Goal: Information Seeking & Learning: Learn about a topic

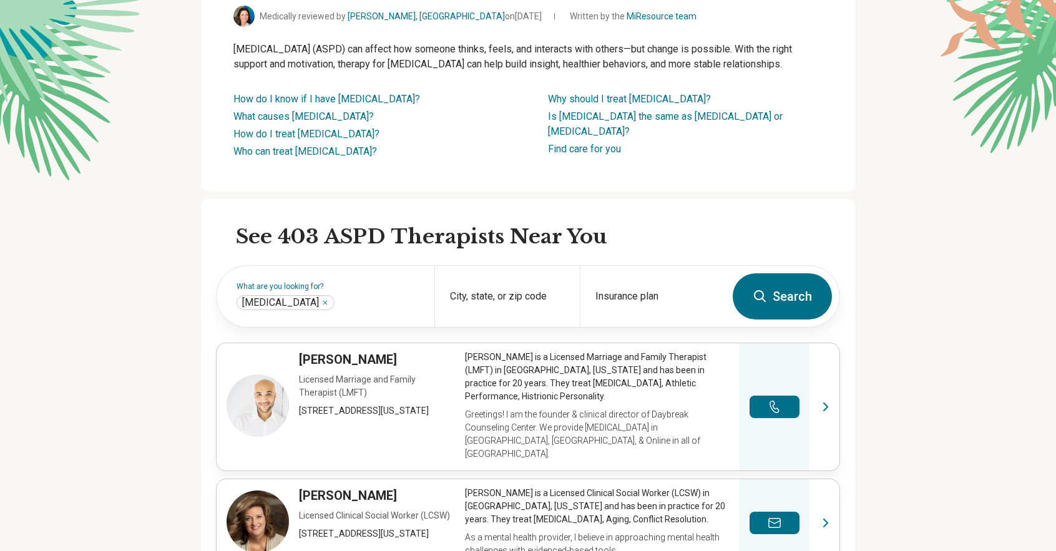
scroll to position [125, 0]
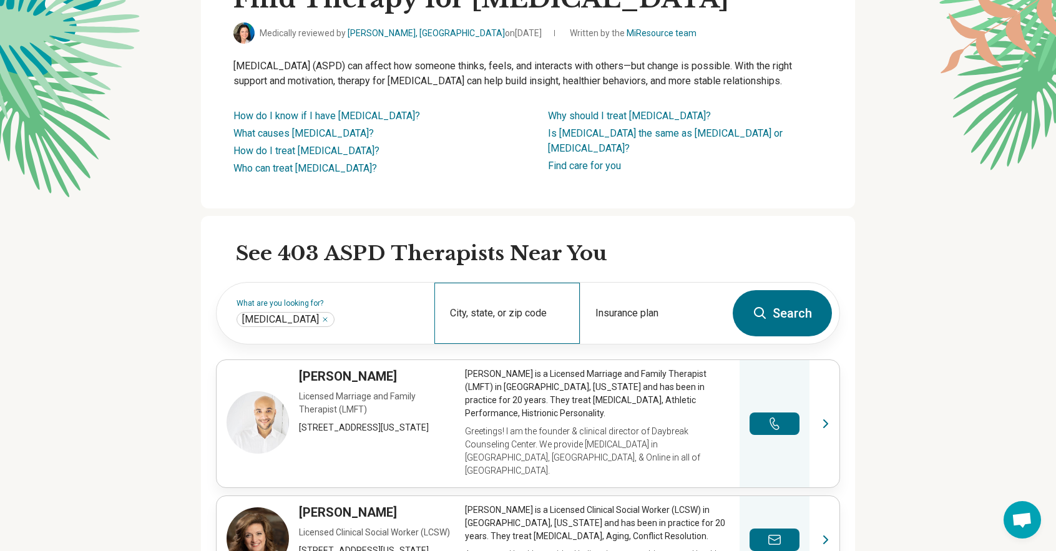
click at [530, 344] on div "City, state, or zip code" at bounding box center [506, 313] width 145 height 61
type input "******"
click at [661, 344] on div "Insurance plan" at bounding box center [652, 313] width 145 height 61
click at [545, 344] on div "City, state, or zip code" at bounding box center [506, 313] width 145 height 61
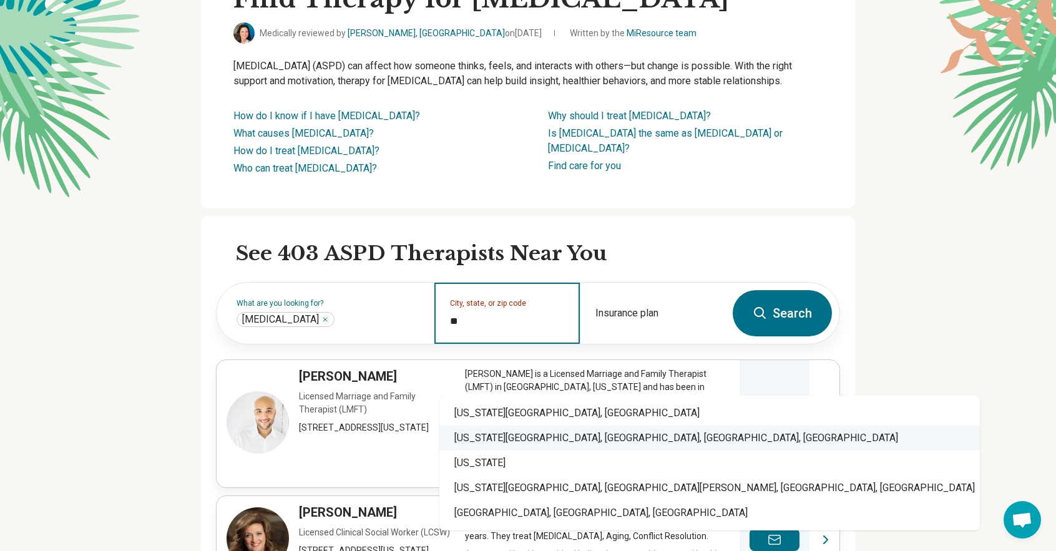
type input "*"
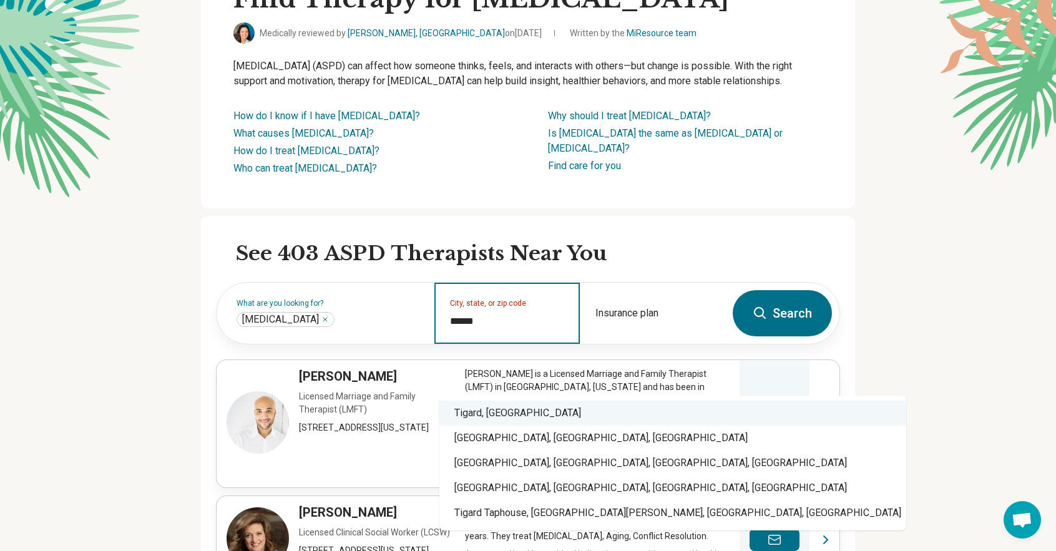
click at [529, 402] on div "Tigard, OR" at bounding box center [672, 413] width 467 height 25
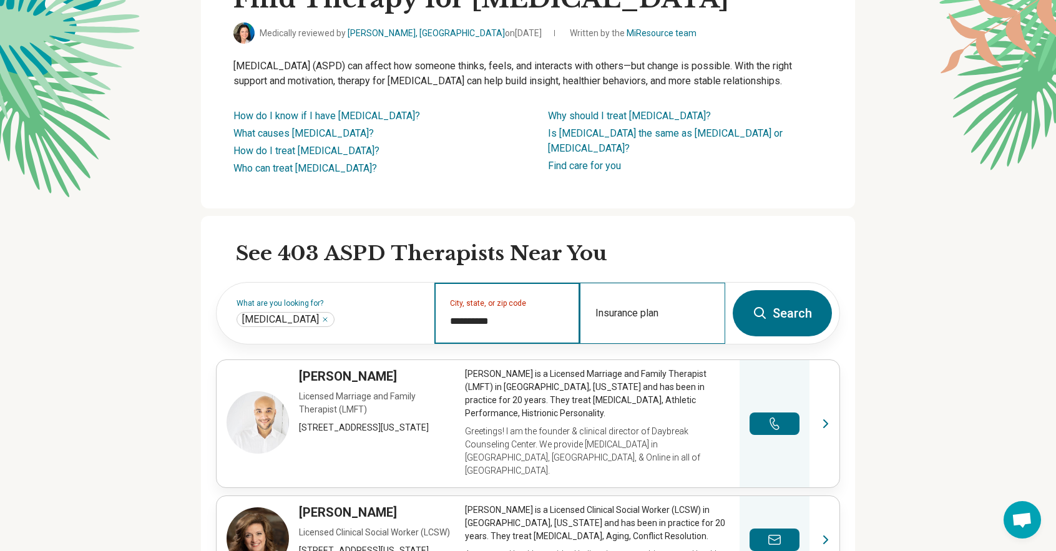
type input "**********"
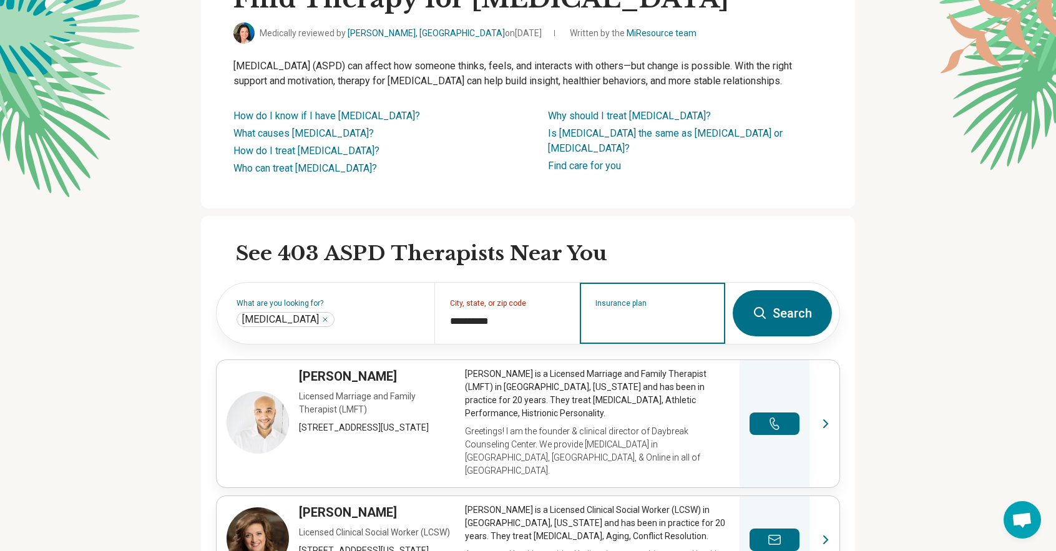
click at [640, 329] on input "Insurance plan" at bounding box center [652, 321] width 115 height 15
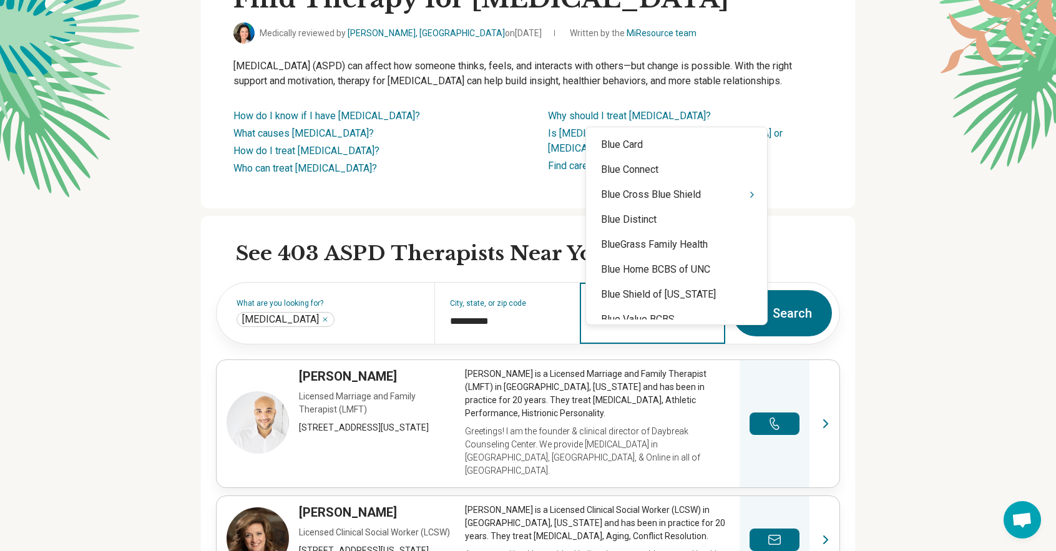
type input "****"
click at [747, 197] on icon "Suggestions" at bounding box center [752, 195] width 10 height 10
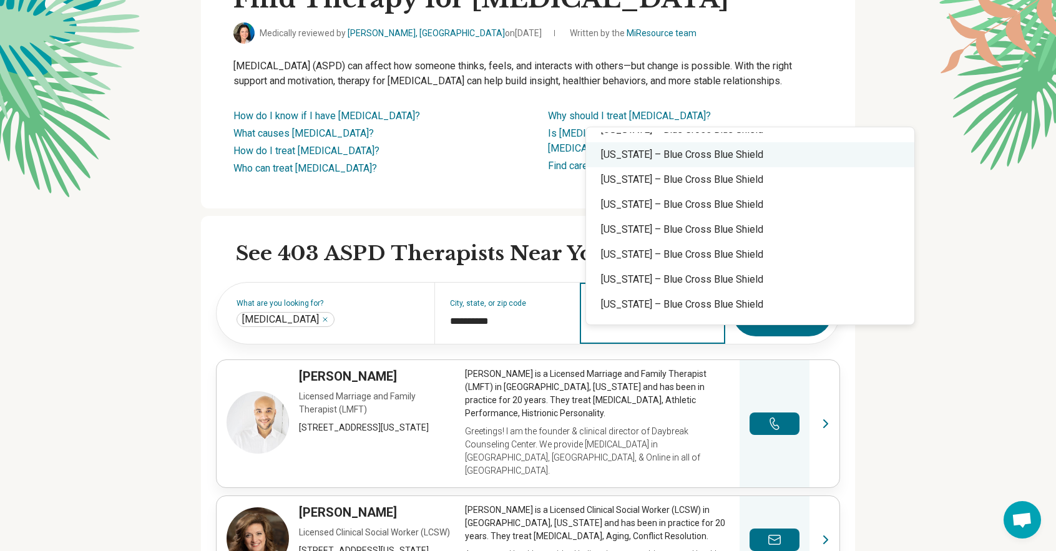
scroll to position [0, 0]
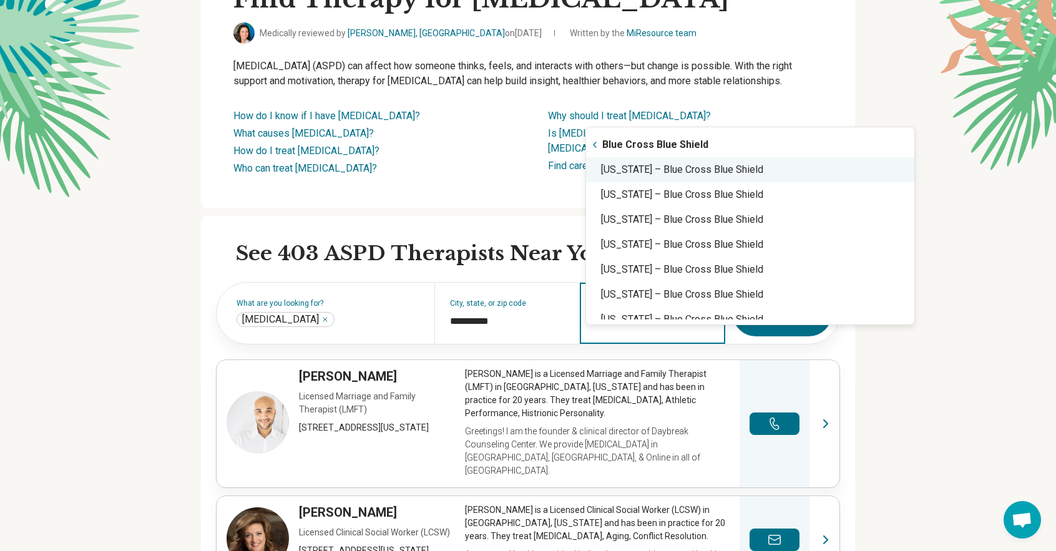
click at [679, 166] on div "Oregon – Blue Cross Blue Shield" at bounding box center [750, 169] width 328 height 25
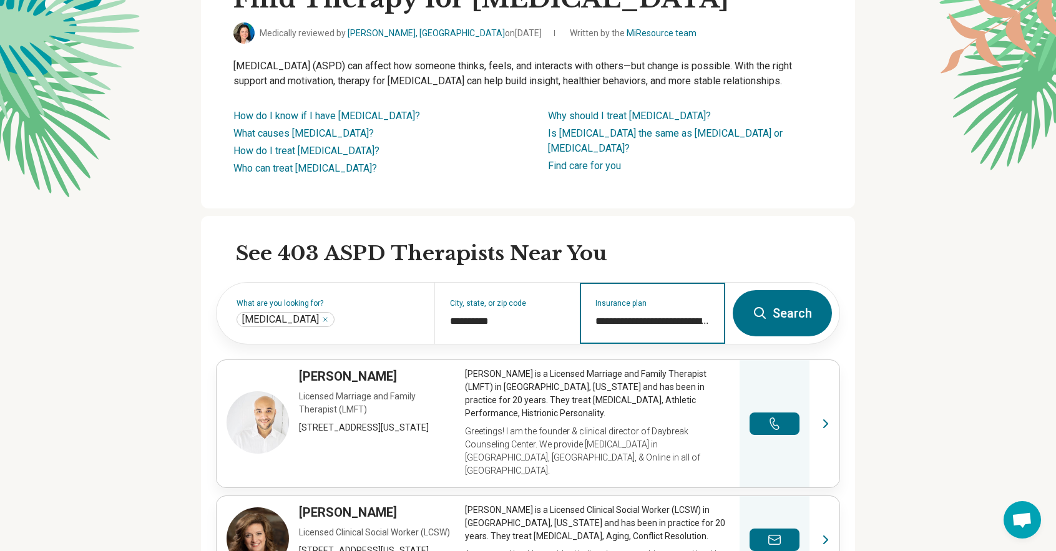
type input "**********"
click at [774, 336] on button "Search" at bounding box center [781, 313] width 99 height 46
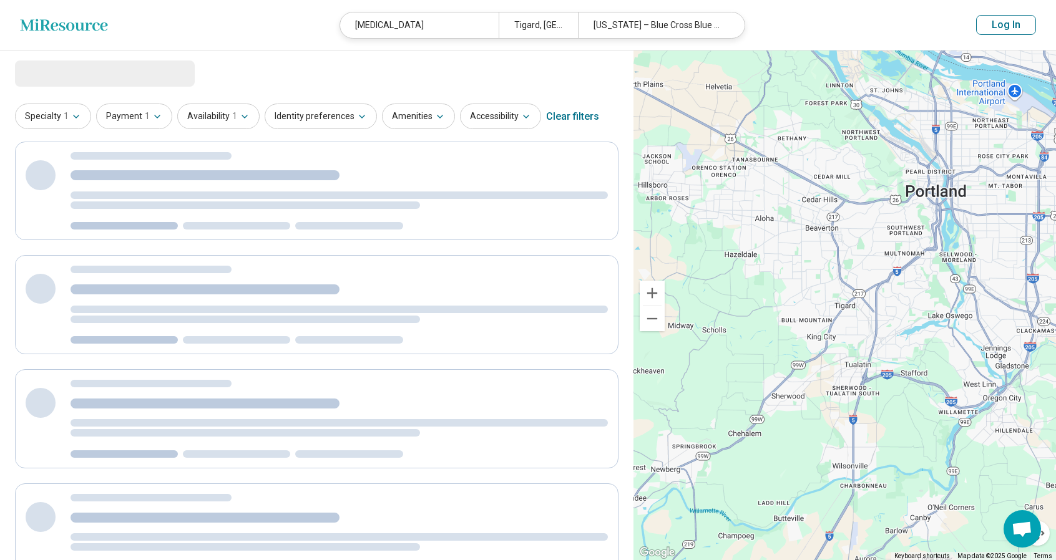
select select "***"
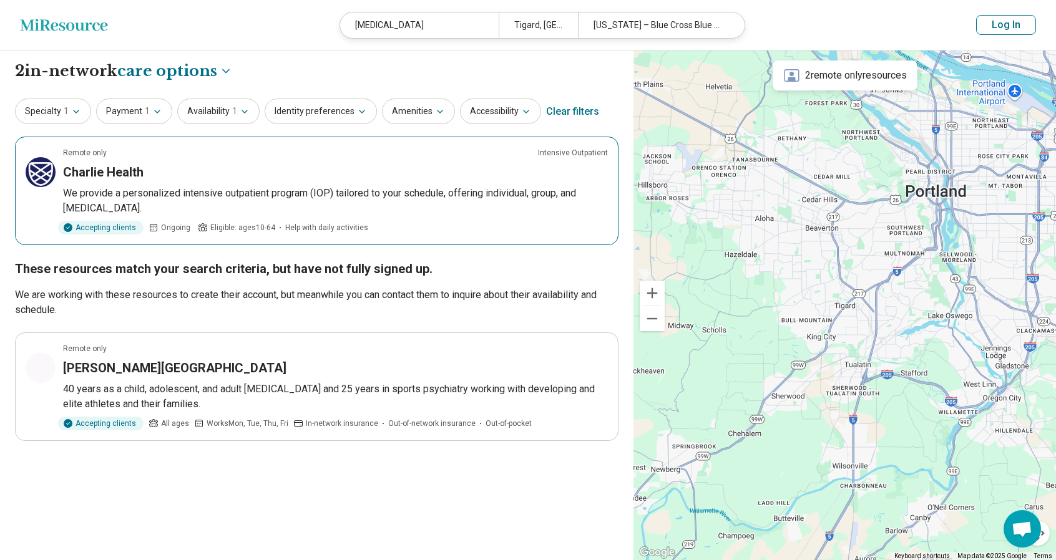
click at [312, 188] on p "We provide a personalized intensive outpatient program (IOP) tailored to your s…" at bounding box center [335, 201] width 545 height 30
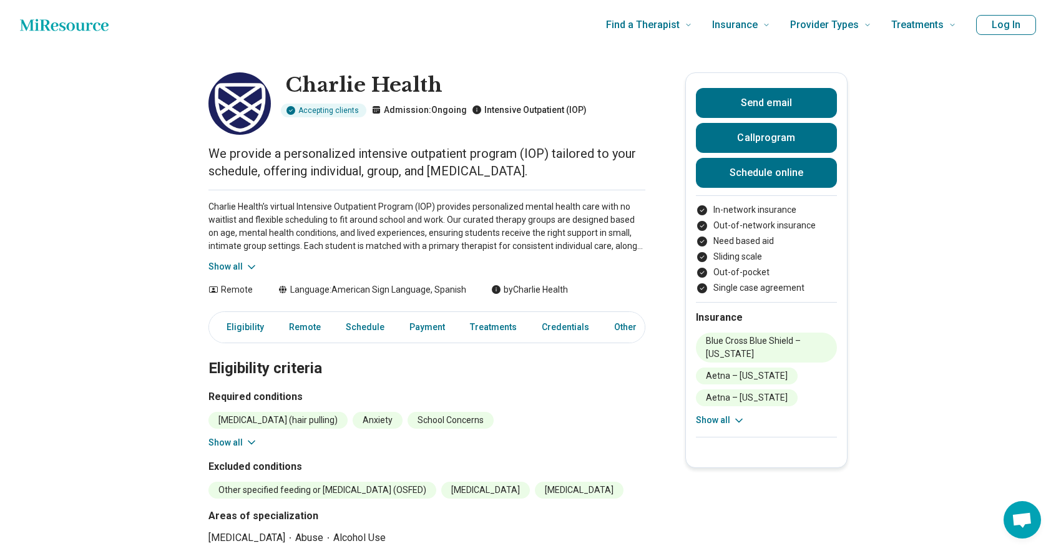
click at [235, 265] on button "Show all" at bounding box center [232, 266] width 49 height 13
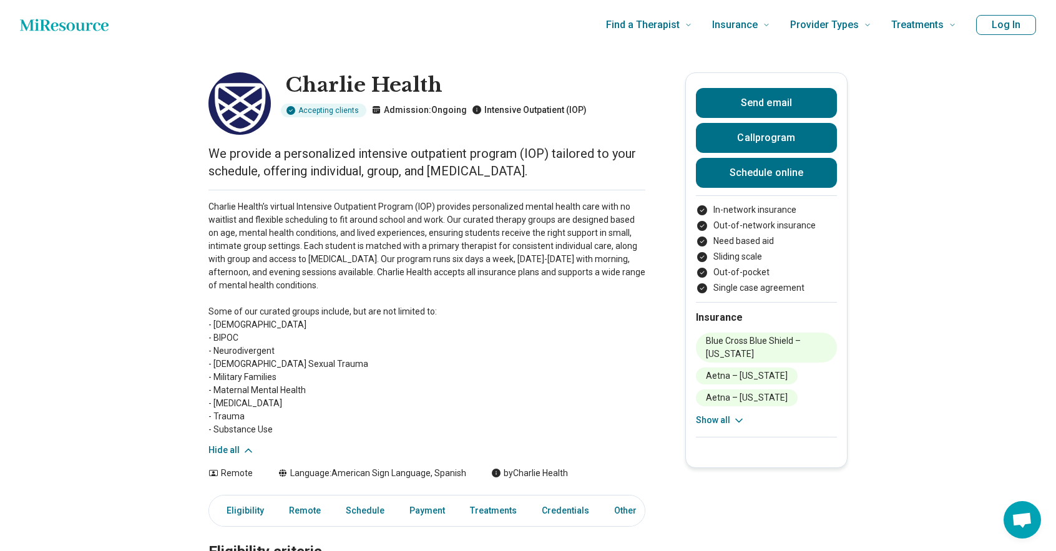
drag, startPoint x: 421, startPoint y: 291, endPoint x: 404, endPoint y: 288, distance: 17.3
click at [404, 288] on p "Charlie Health’s virtual Intensive Outpatient Program (IOP) provides personaliz…" at bounding box center [426, 318] width 437 height 236
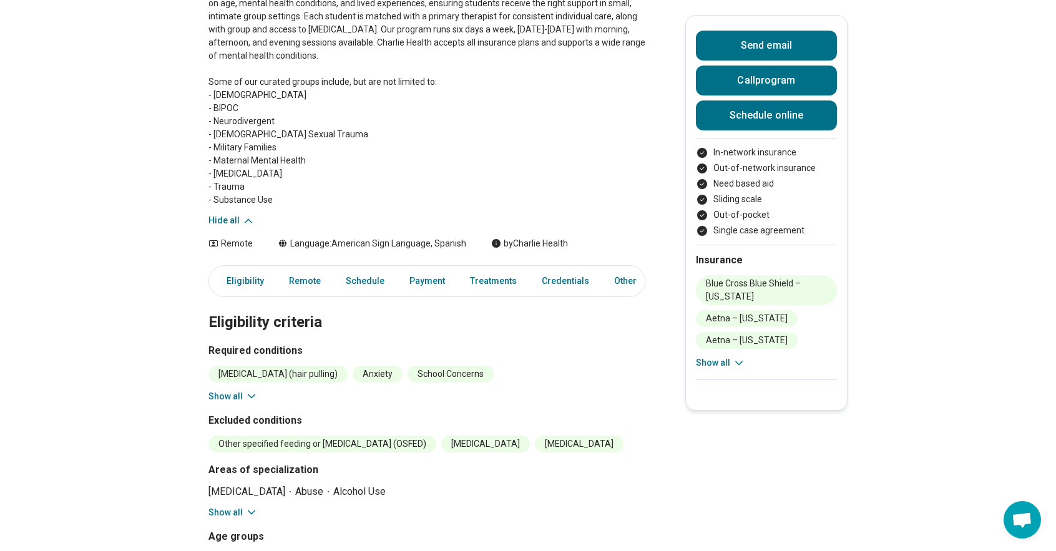
scroll to position [250, 0]
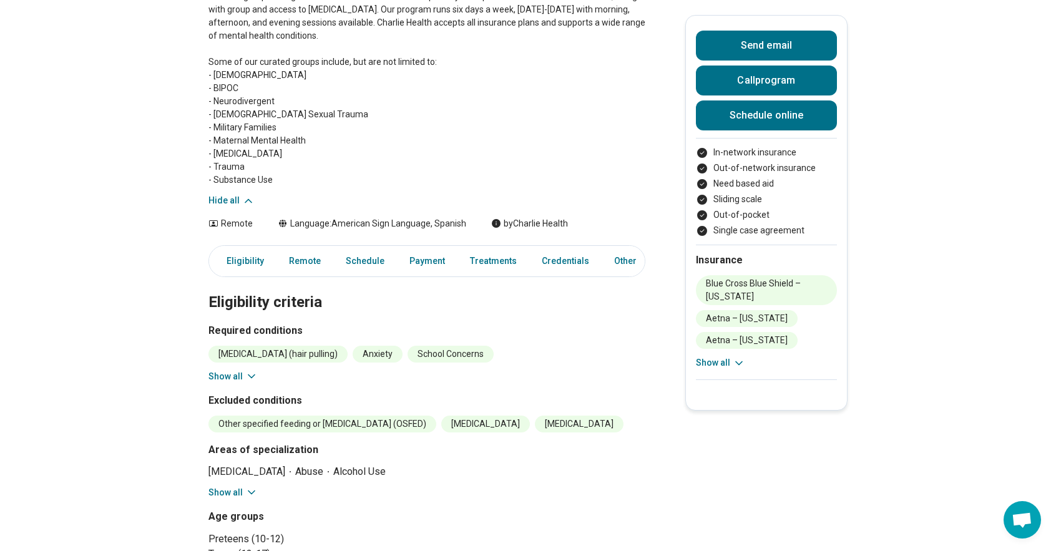
click at [255, 372] on icon at bounding box center [251, 376] width 12 height 12
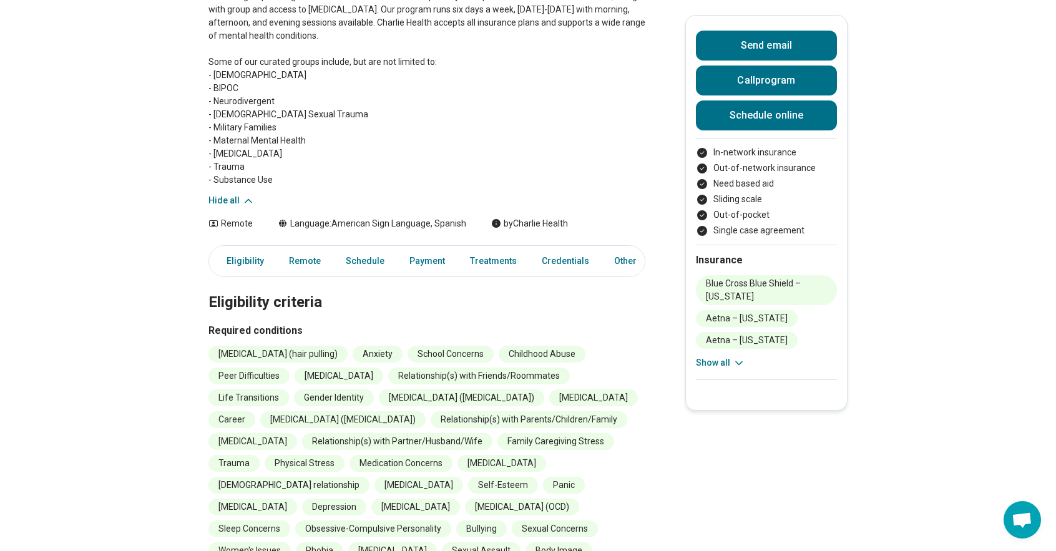
drag, startPoint x: 414, startPoint y: 323, endPoint x: 399, endPoint y: 319, distance: 15.4
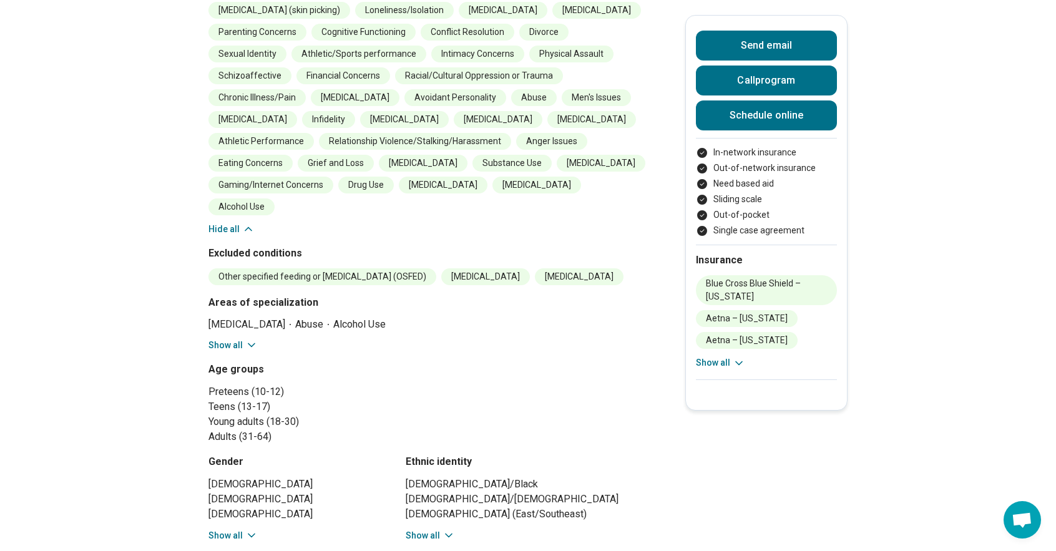
scroll to position [873, 0]
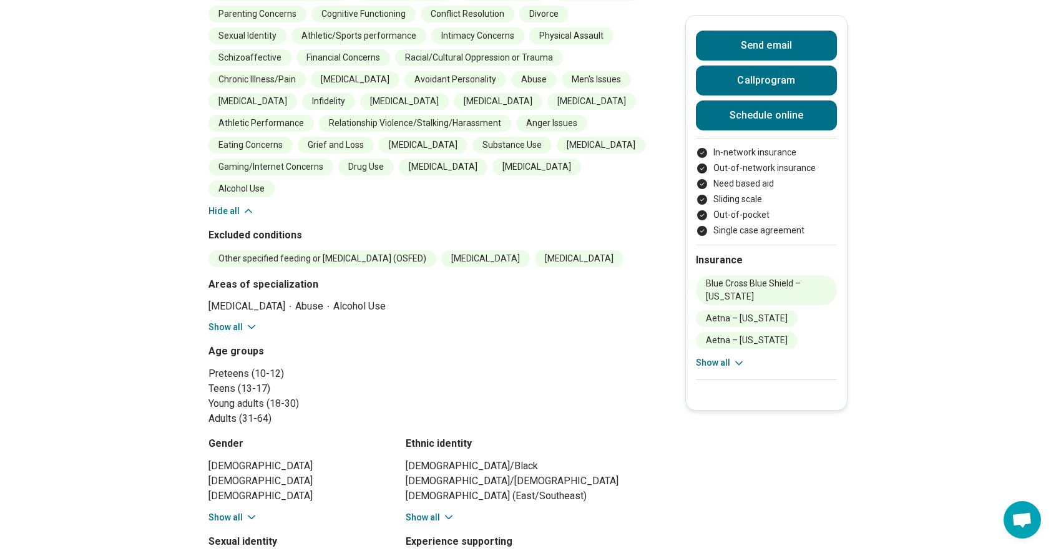
click at [237, 326] on button "Show all" at bounding box center [232, 327] width 49 height 13
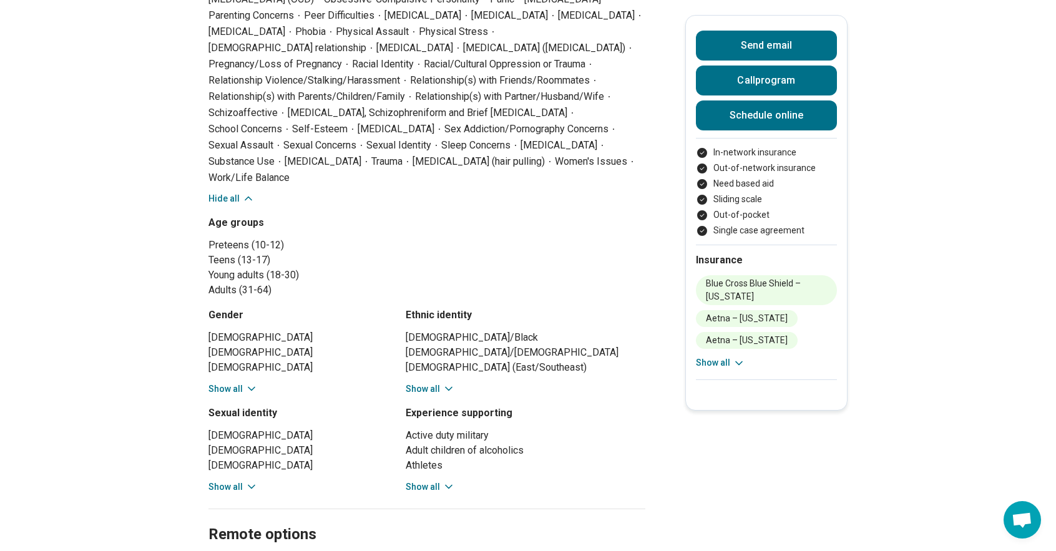
scroll to position [1373, 0]
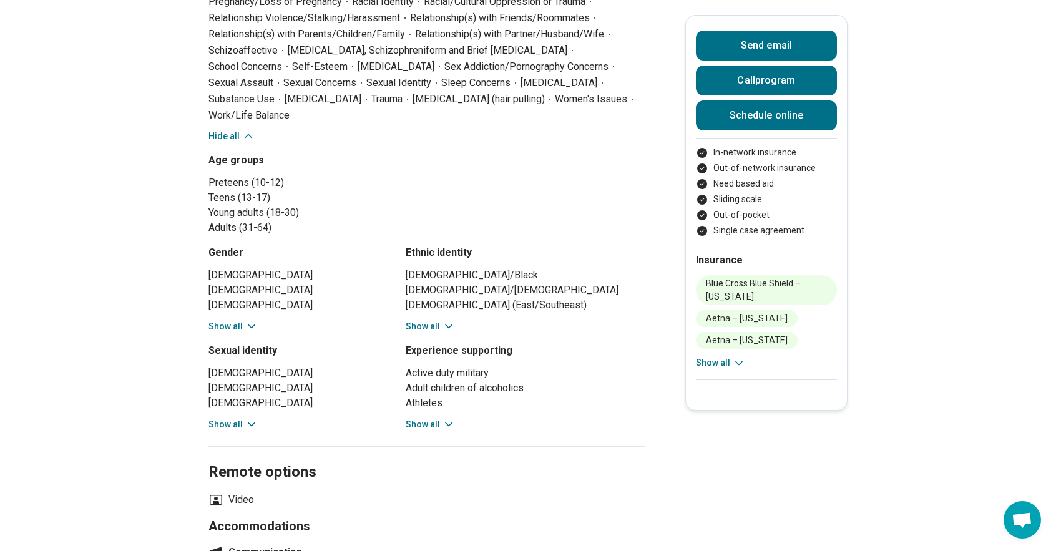
click at [247, 326] on button "Show all" at bounding box center [232, 326] width 49 height 13
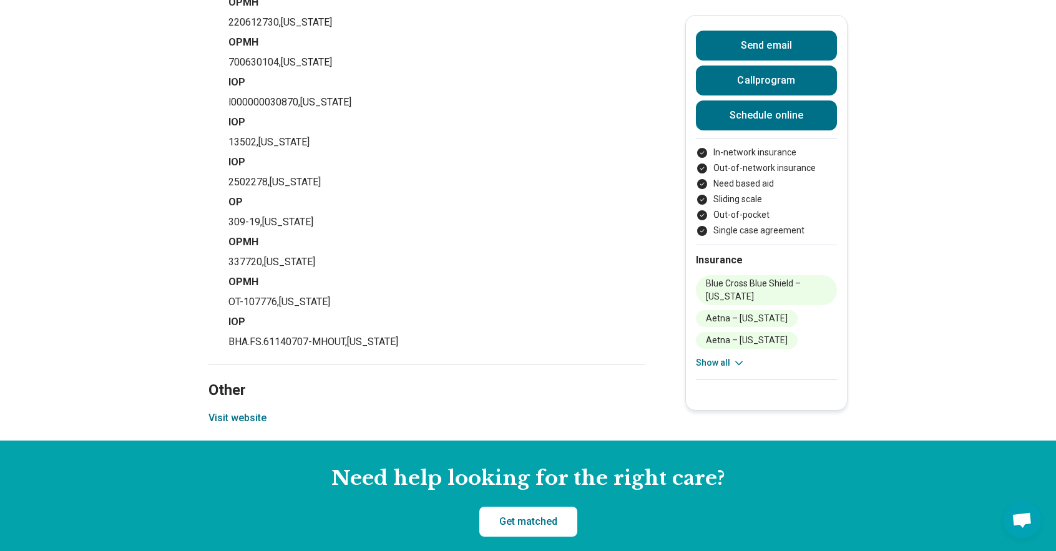
scroll to position [3307, 0]
